Goal: Task Accomplishment & Management: Manage account settings

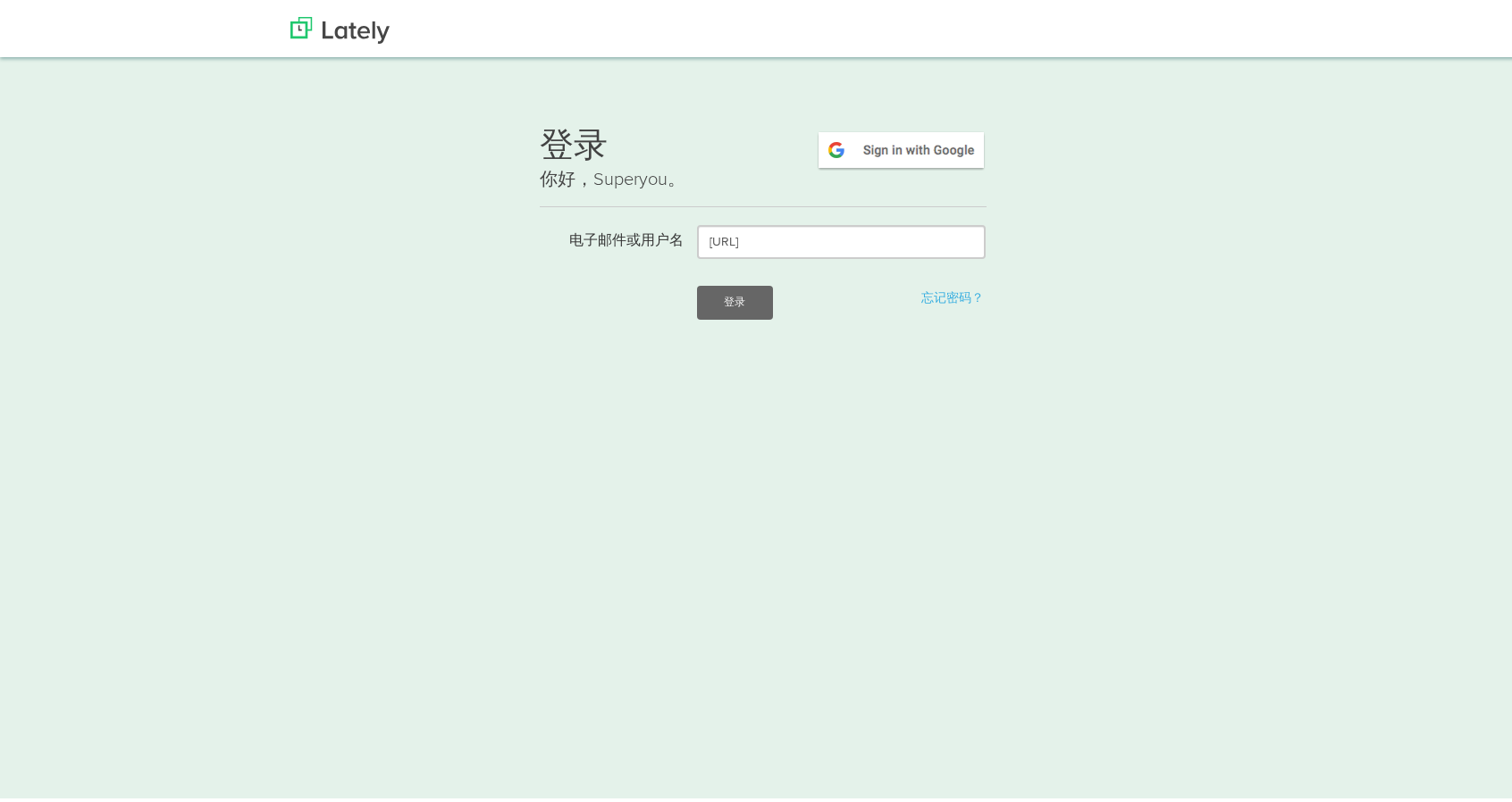
drag, startPoint x: 778, startPoint y: 245, endPoint x: 651, endPoint y: 245, distance: 127.0
click at [651, 245] on div "电子邮件或用户名 Lately.ai" at bounding box center [763, 238] width 474 height 34
click at [790, 237] on input "电子邮件或用户名" at bounding box center [841, 238] width 289 height 34
paste input "reginaldstruebingvip@hotmail.com"
type input "reginaldstruebingvip@hotmail.com"
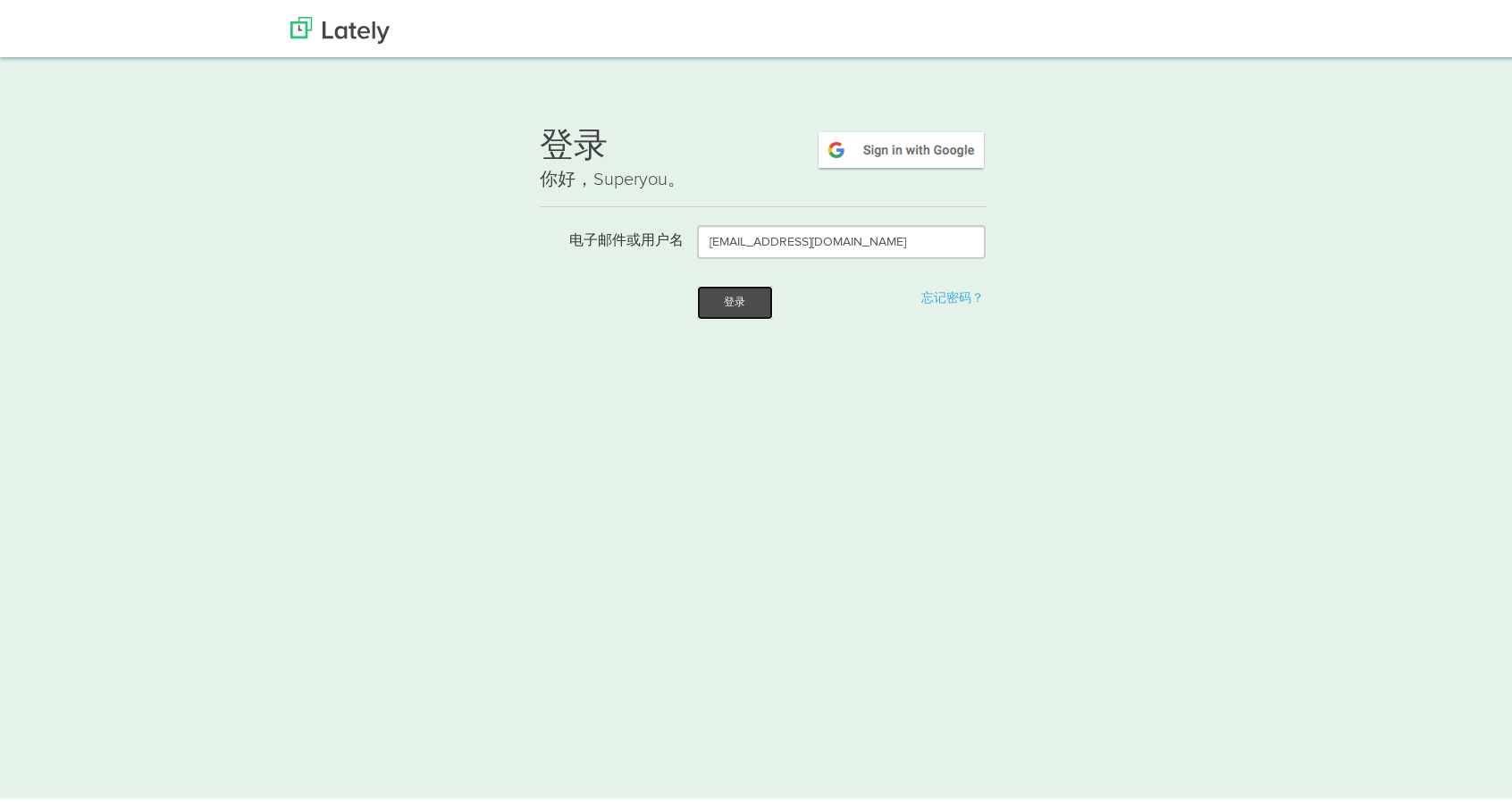
click at [712, 309] on button "登录" at bounding box center [734, 298] width 75 height 34
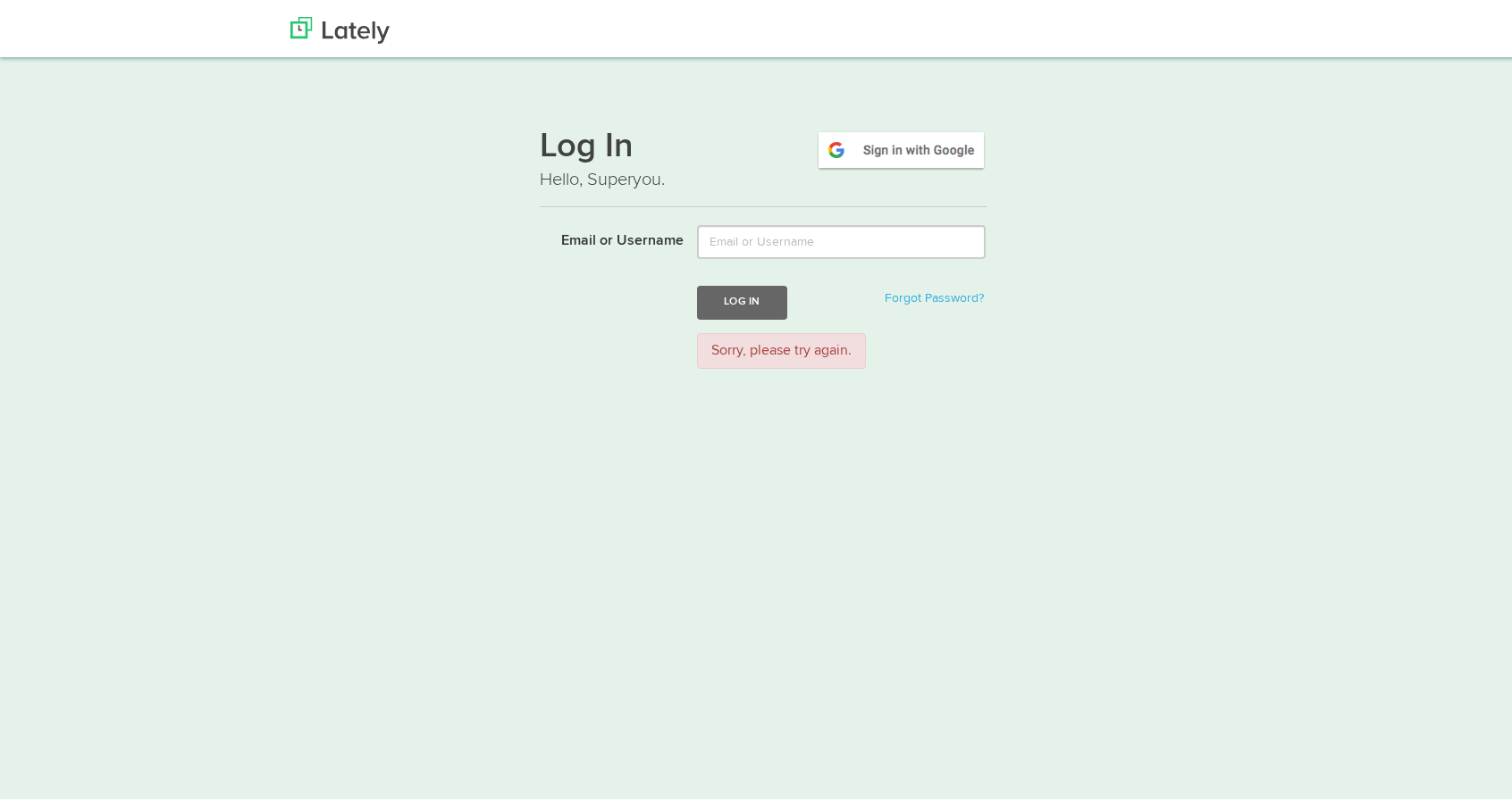
click at [790, 405] on html "Thanks! Schedule Your Demo You Are Awesome! We’re superpsyched to learn more ab…" at bounding box center [762, 413] width 1525 height 826
click at [736, 296] on button "Log In" at bounding box center [741, 298] width 89 height 33
click at [586, 147] on h1 "Log In" at bounding box center [763, 144] width 447 height 37
click at [309, 15] on img at bounding box center [339, 27] width 99 height 27
click at [633, 237] on font "电子邮件或用户名" at bounding box center [626, 238] width 114 height 15
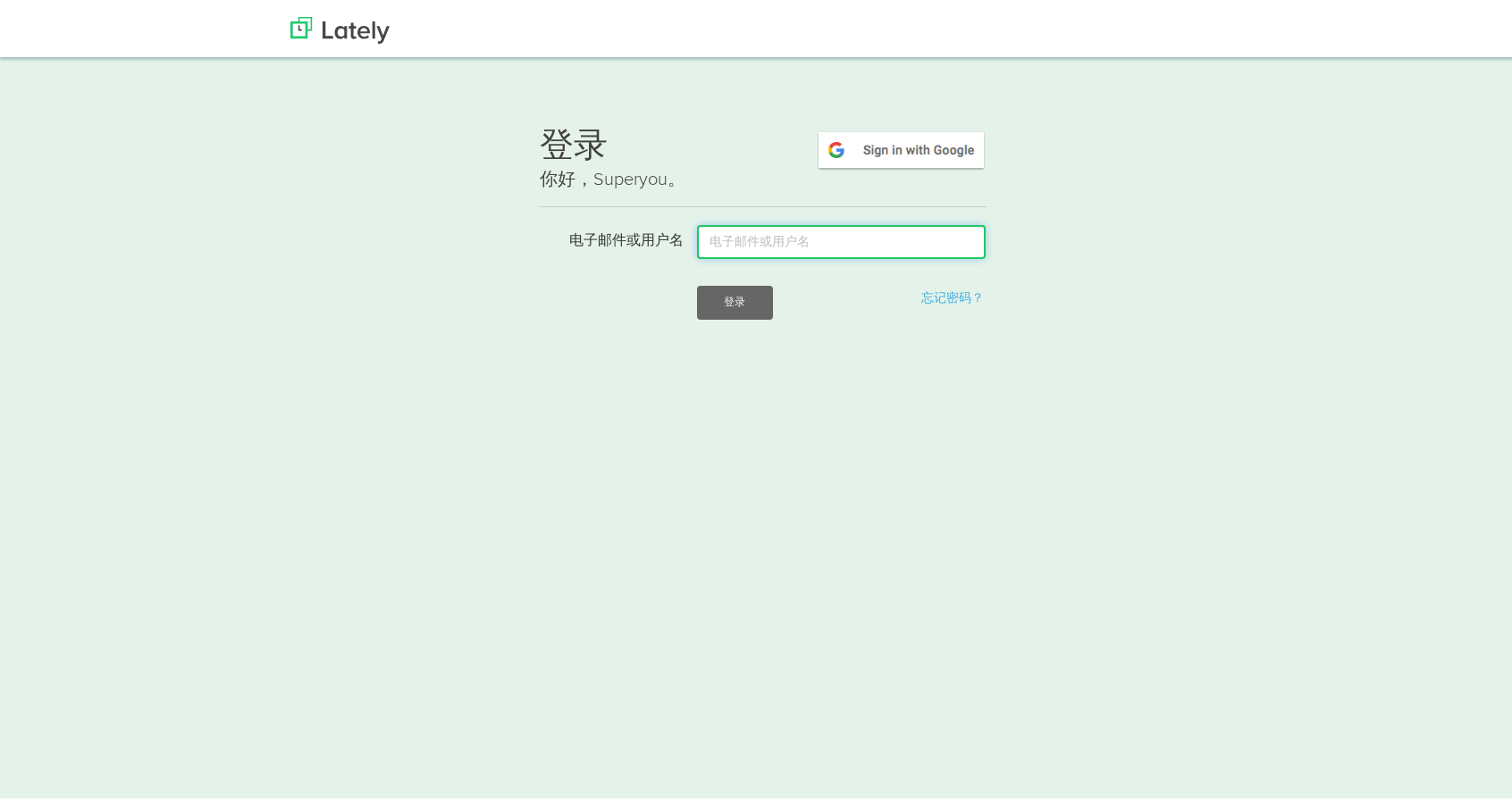
click at [697, 237] on input "电子邮件或用户名" at bounding box center [841, 238] width 289 height 34
click at [349, 29] on img at bounding box center [339, 27] width 99 height 27
click at [938, 296] on font "忘记密码？" at bounding box center [952, 295] width 63 height 13
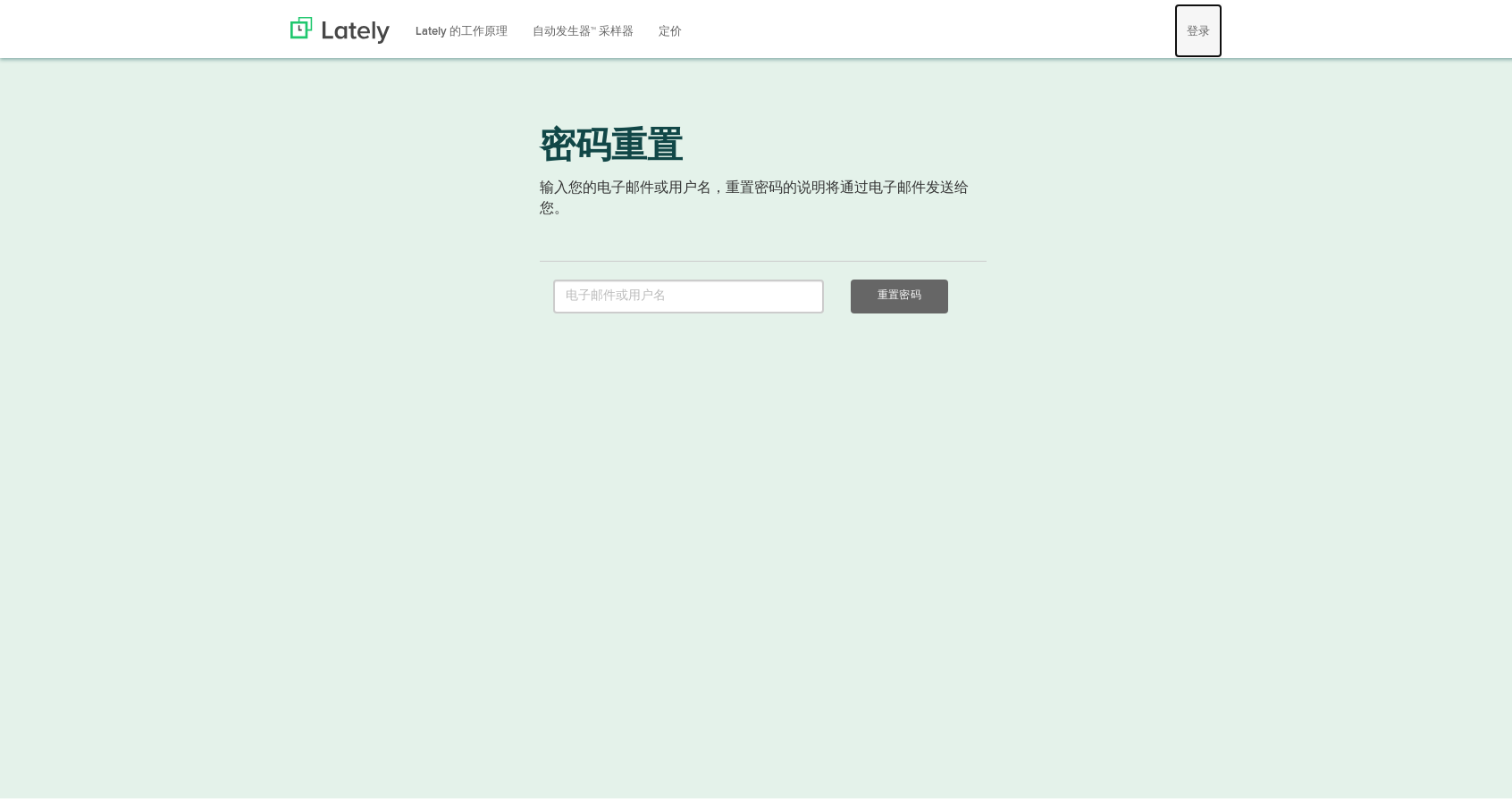
click at [1188, 25] on font "登录" at bounding box center [1198, 28] width 24 height 12
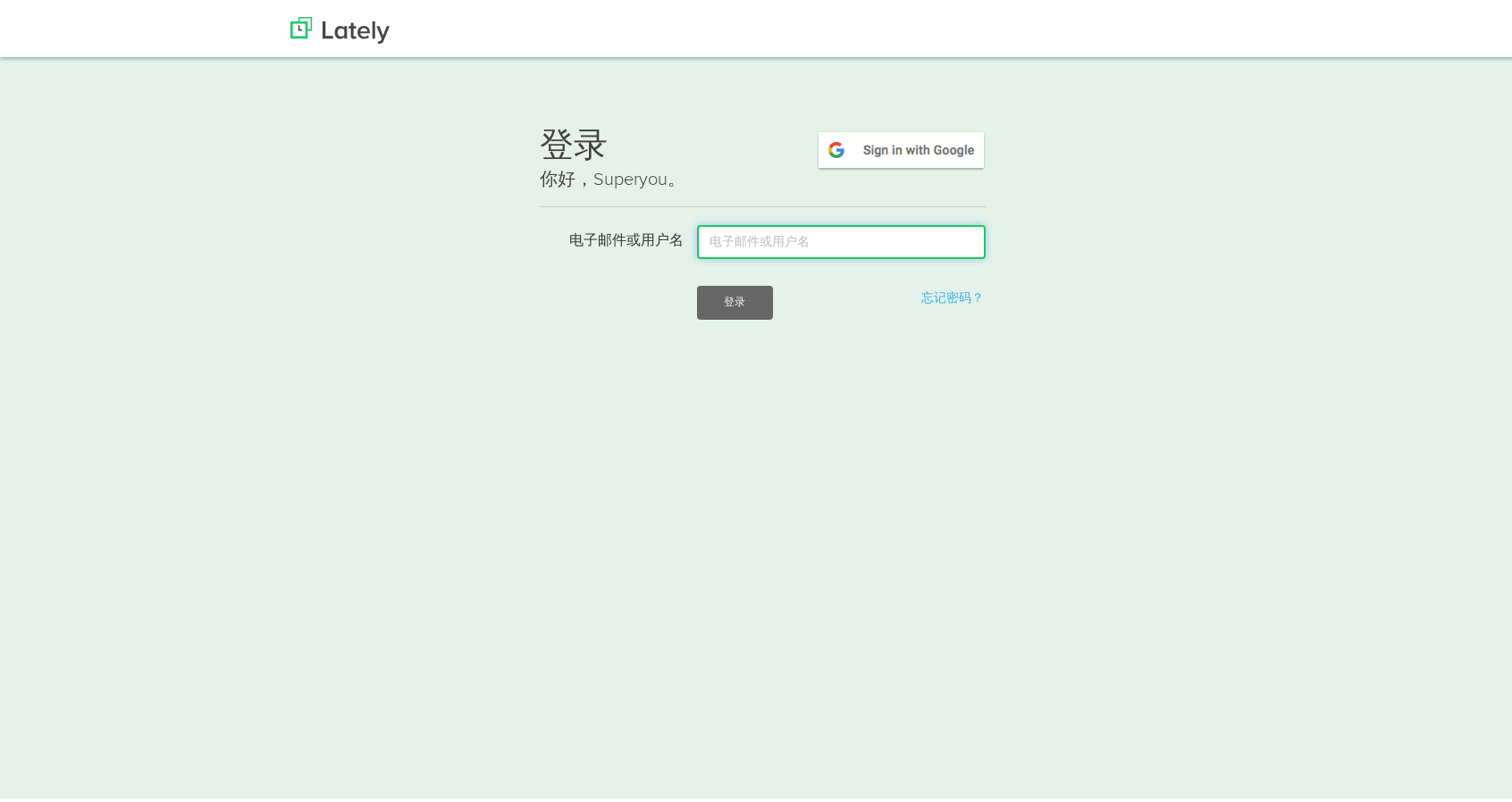
click at [767, 244] on input "电子邮件或用户名" at bounding box center [841, 238] width 289 height 34
paste input "reginaldstruebingvip@hotmail.com"
type input "reginaldstruebingvip@hotmail.com"
click at [752, 297] on button "登录" at bounding box center [734, 298] width 75 height 34
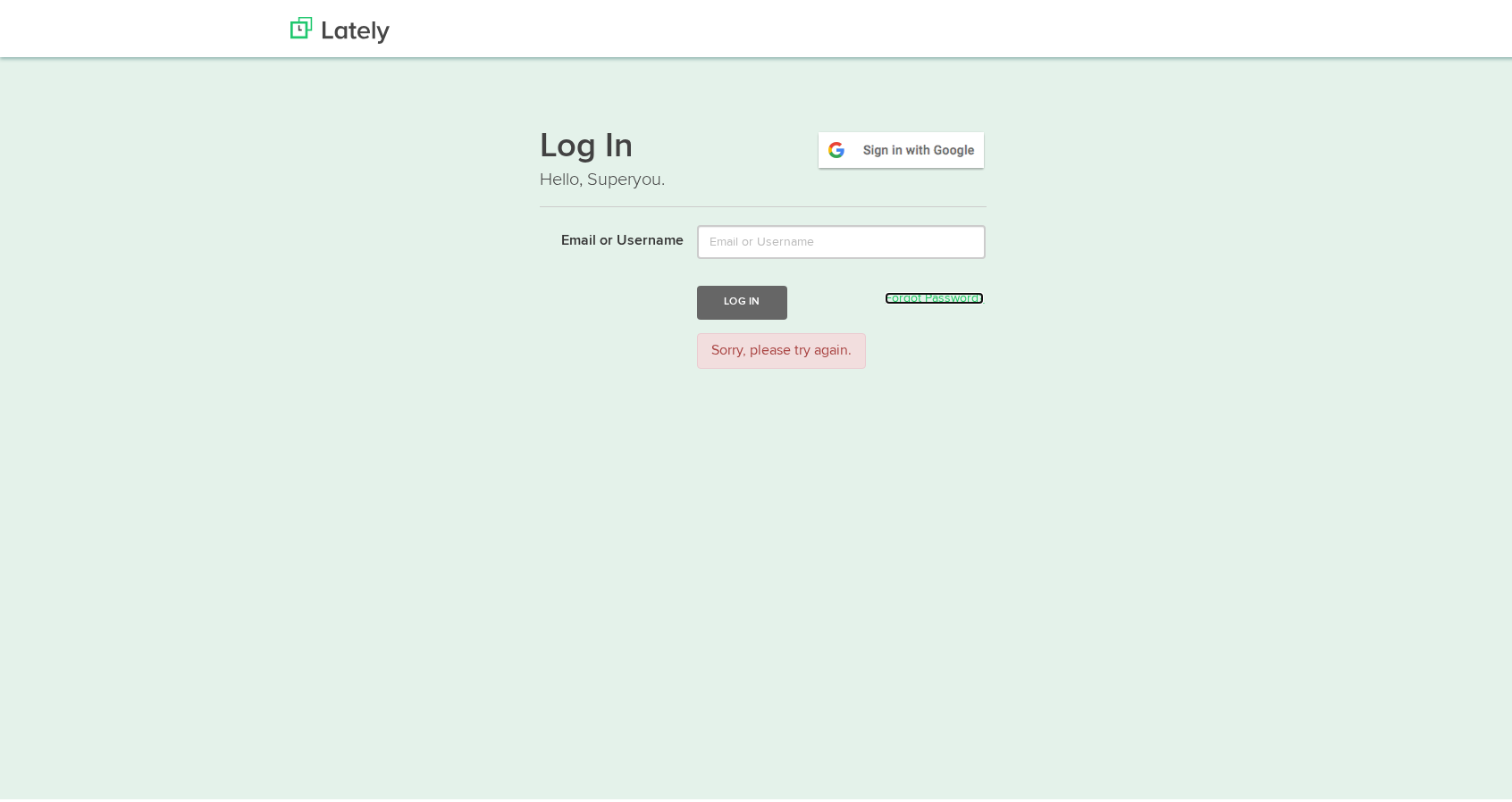
click at [907, 299] on link "Forgot Password?" at bounding box center [934, 295] width 99 height 13
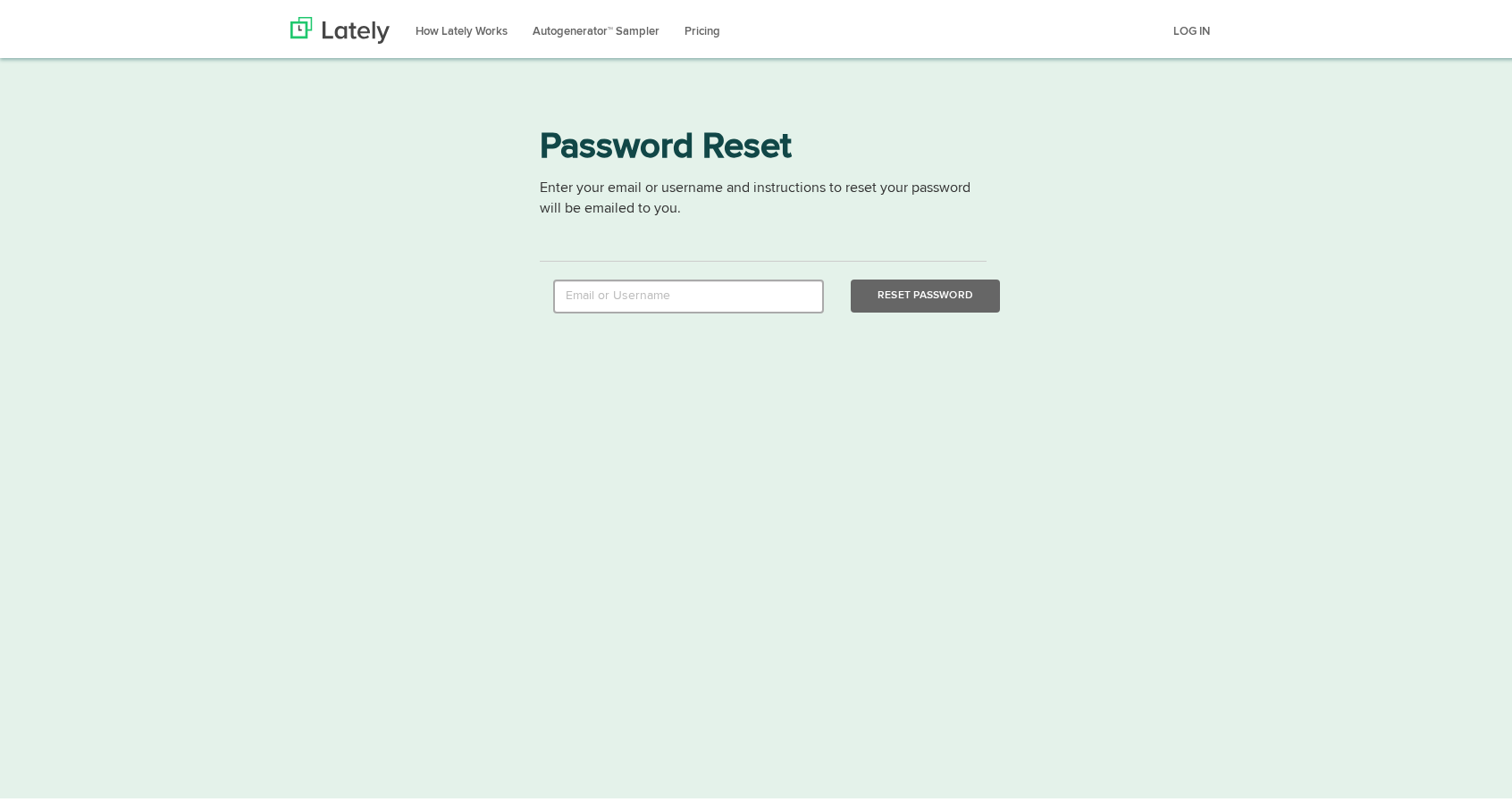
drag, startPoint x: 0, startPoint y: 0, endPoint x: 698, endPoint y: 299, distance: 759.3
type input "reginaldstruebingvip@hotmail.com"
click at [942, 306] on button "Reset Password" at bounding box center [925, 292] width 149 height 33
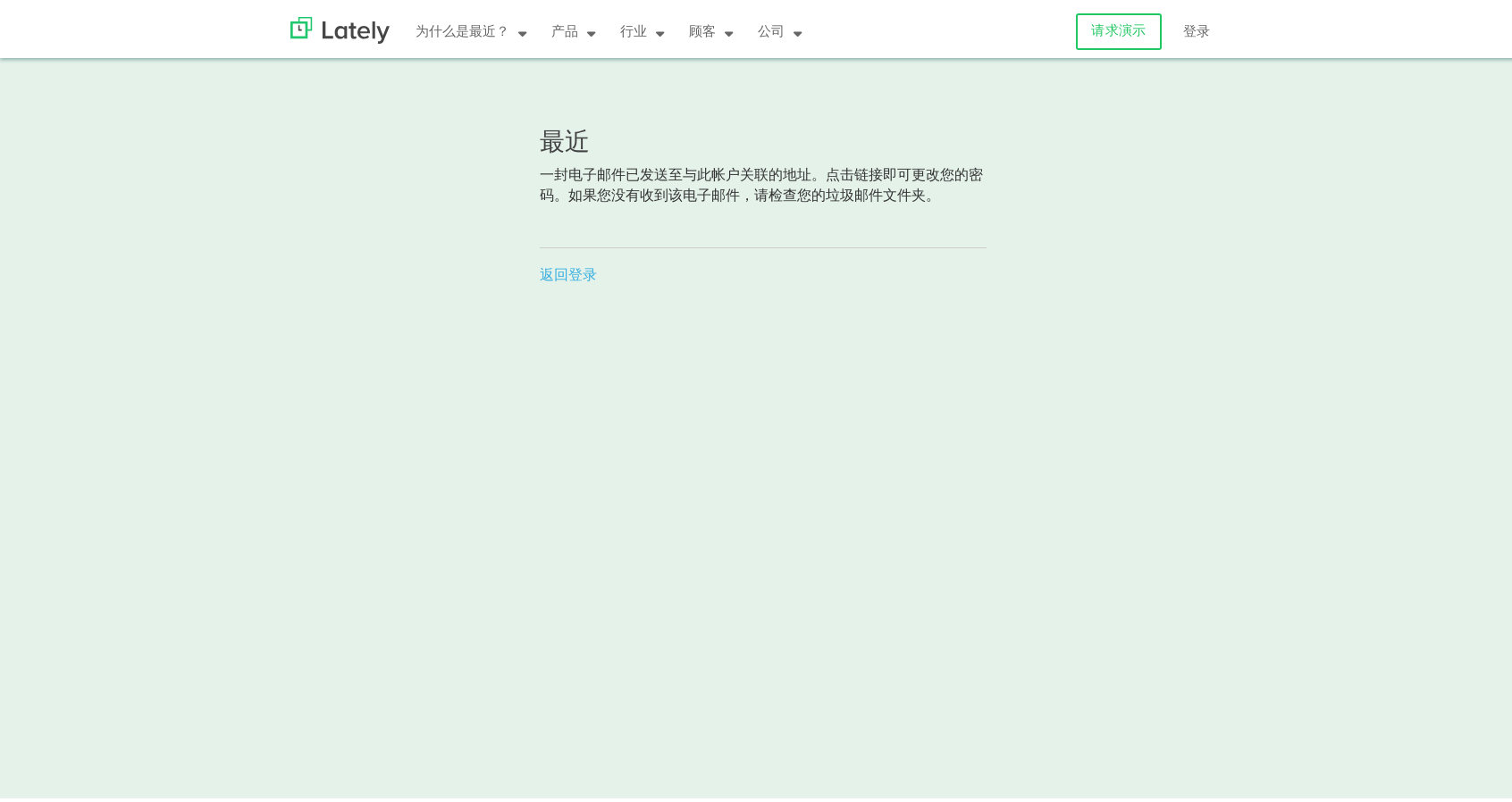
click at [722, 315] on html "为什么是最近？ 近期直播视频 如何定位任何事物 博客 电子书 产品 定价 看看哪个版本最适合您的业务 AI内容作家 自动为您的社交媒体程序编写和预测试内容 社…" at bounding box center [762, 401] width 1525 height 802
click at [1081, 41] on link "请求演示" at bounding box center [1118, 28] width 85 height 36
